Goal: Contribute content: Contribute content

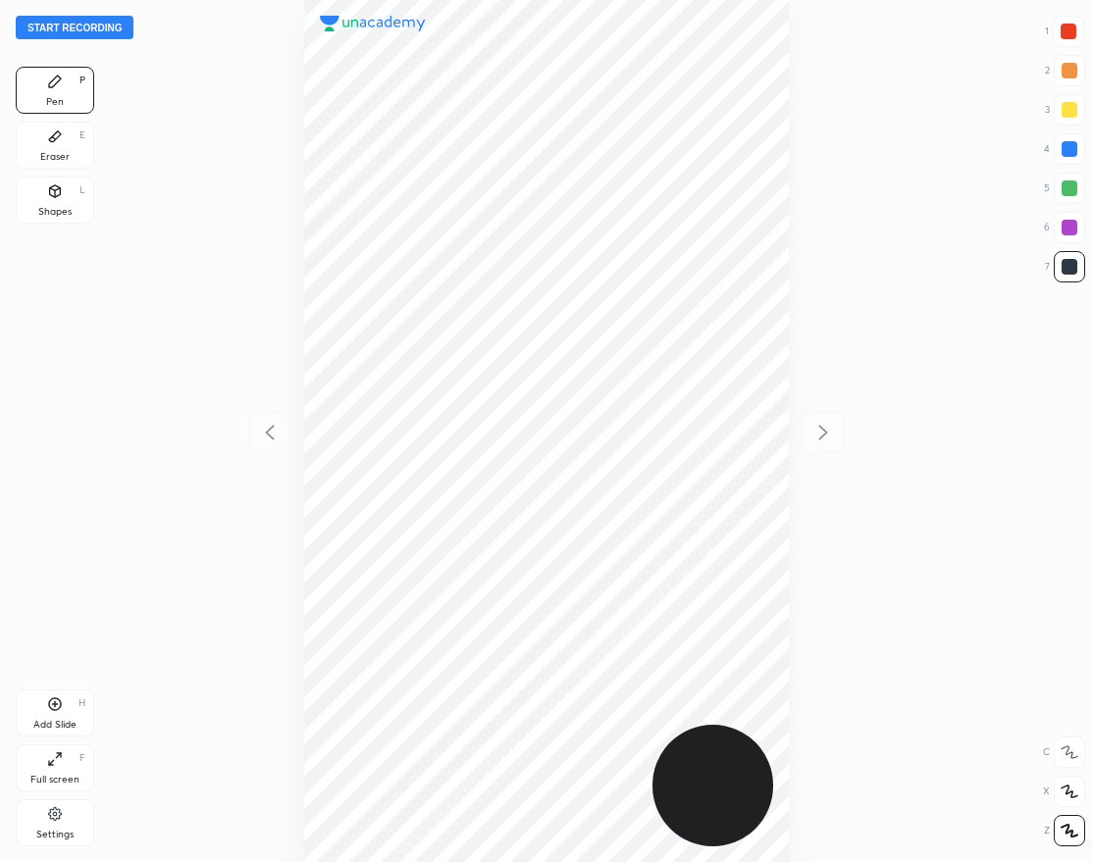
scroll to position [862, 779]
click at [99, 14] on div "Start recording 1 2 3 4 5 6 7 R O A L C X Z Erase all C X Z Pen P Eraser E Shap…" at bounding box center [546, 431] width 1093 height 862
click at [73, 24] on button "Start recording" at bounding box center [75, 28] width 118 height 24
click at [1070, 28] on div at bounding box center [1068, 32] width 16 height 16
click at [62, 710] on icon at bounding box center [55, 704] width 16 height 16
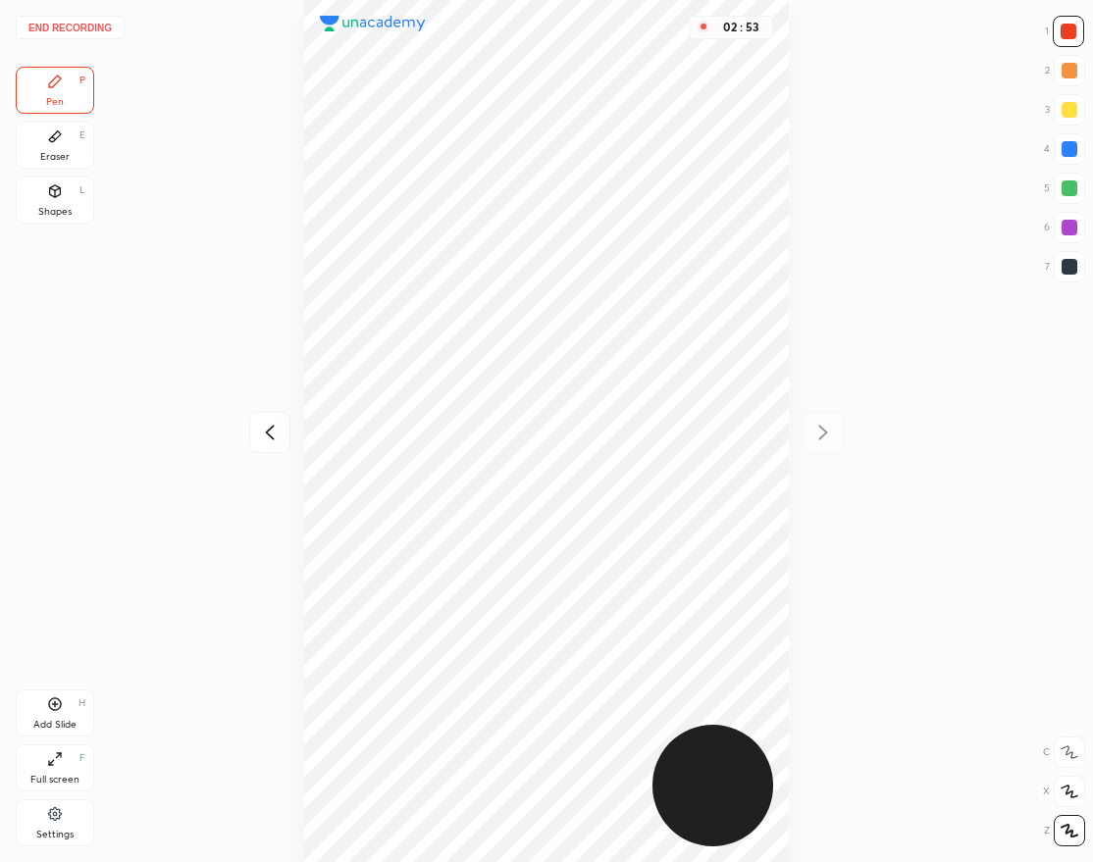
click at [1078, 269] on div at bounding box center [1069, 266] width 31 height 31
click at [281, 428] on icon at bounding box center [270, 433] width 24 height 24
click at [829, 427] on icon at bounding box center [823, 433] width 24 height 24
click at [262, 422] on icon at bounding box center [270, 433] width 24 height 24
click at [825, 437] on icon at bounding box center [823, 433] width 24 height 24
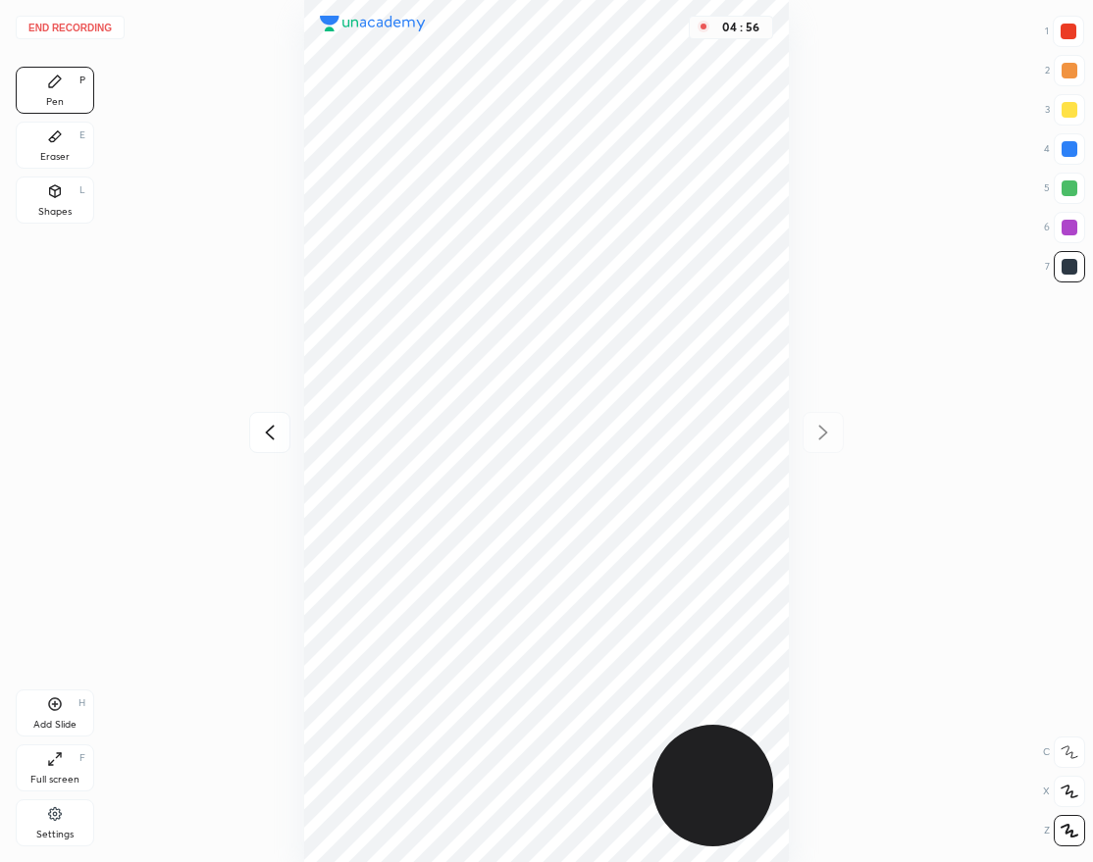
click at [76, 139] on div "Eraser E" at bounding box center [55, 145] width 78 height 47
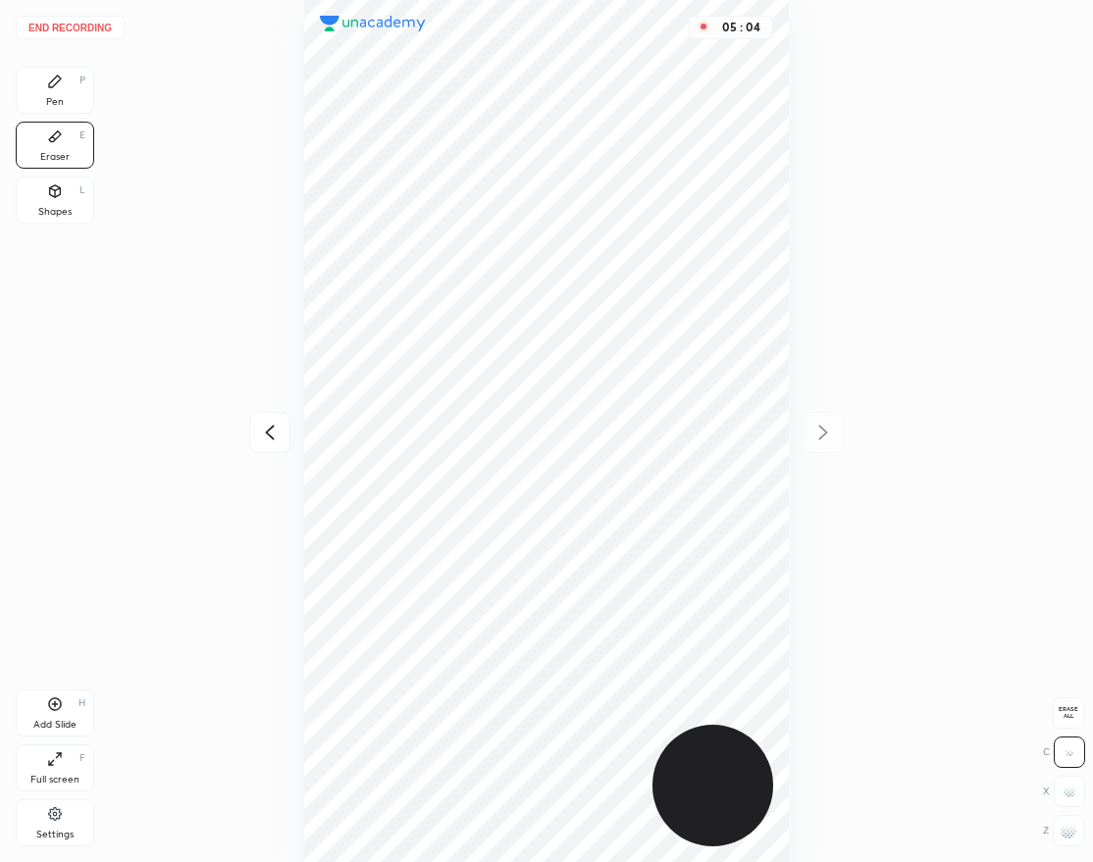
click at [1071, 827] on rect at bounding box center [1071, 828] width 2 height 2
click at [58, 89] on div "Pen P" at bounding box center [55, 90] width 78 height 47
click at [78, 706] on div "H" at bounding box center [81, 703] width 7 height 10
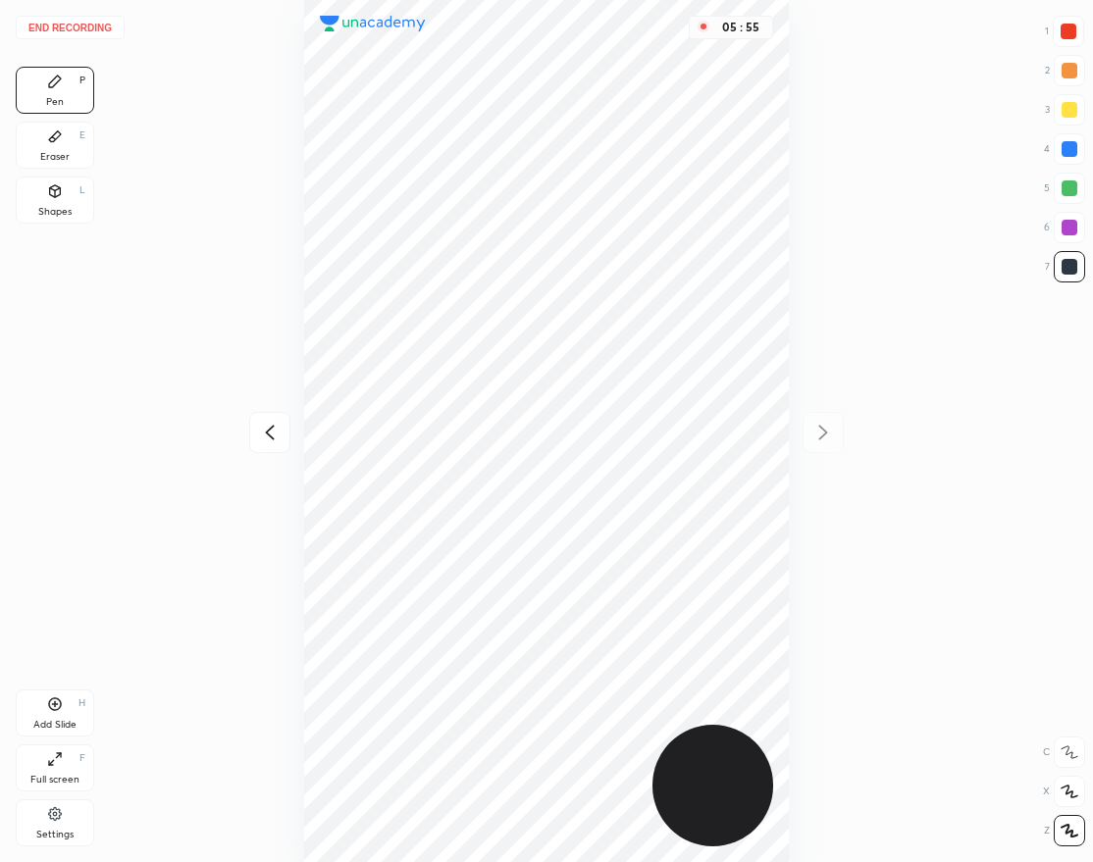
click at [97, 20] on button "End recording" at bounding box center [70, 28] width 109 height 24
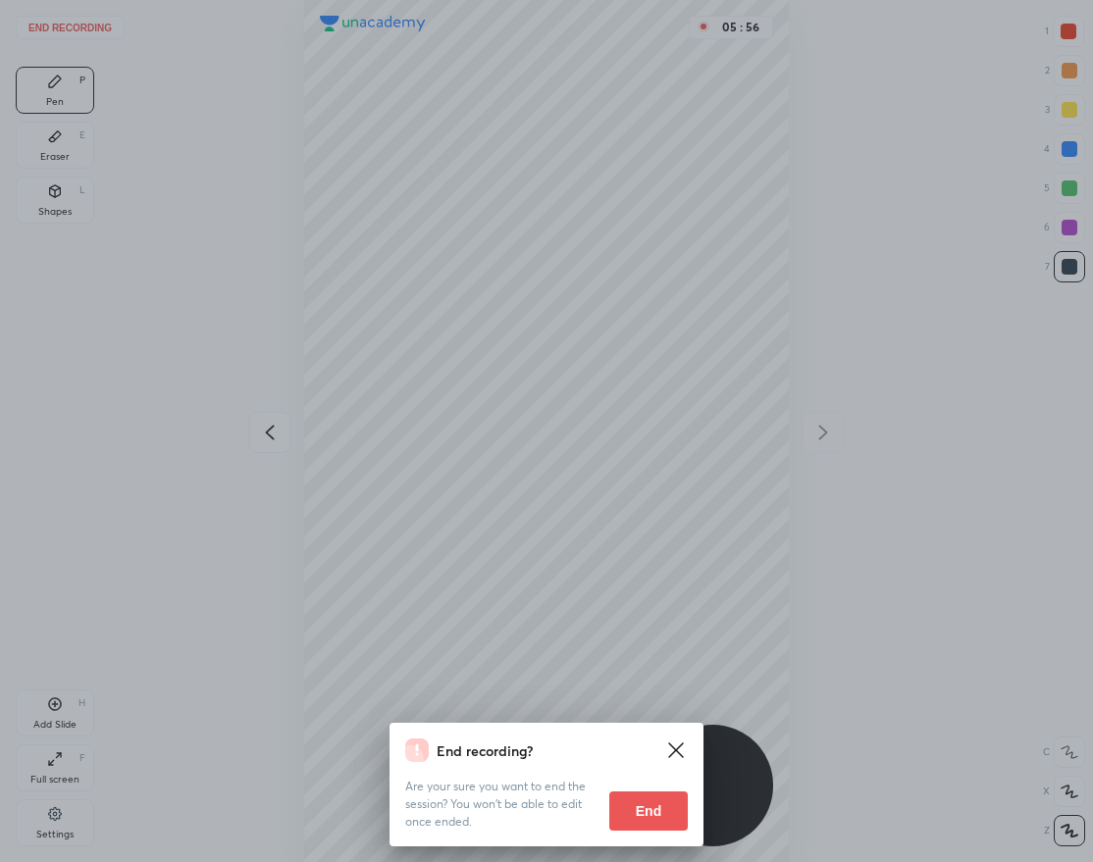
click at [631, 798] on button "End" at bounding box center [648, 811] width 78 height 39
